Goal: Task Accomplishment & Management: Use online tool/utility

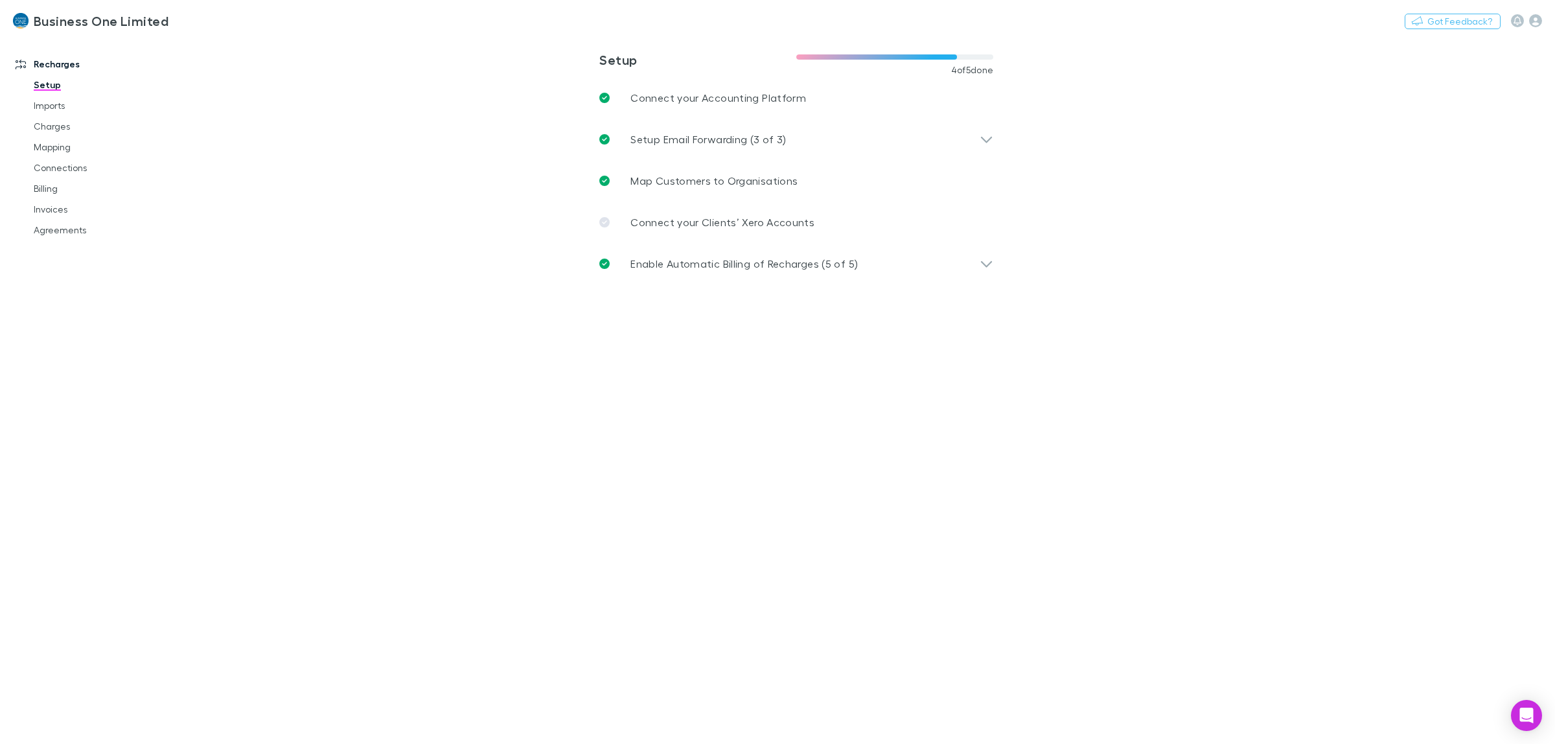
click at [1196, 231] on main "**********" at bounding box center [864, 390] width 1382 height 708
click at [1117, 172] on main "**********" at bounding box center [864, 390] width 1382 height 708
